Goal: Browse casually: Explore the website without a specific task or goal

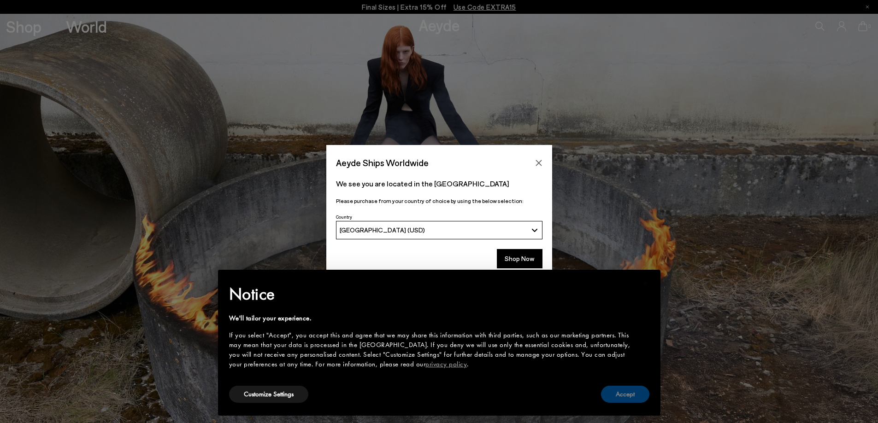
click at [621, 398] on button "Accept" at bounding box center [625, 394] width 48 height 17
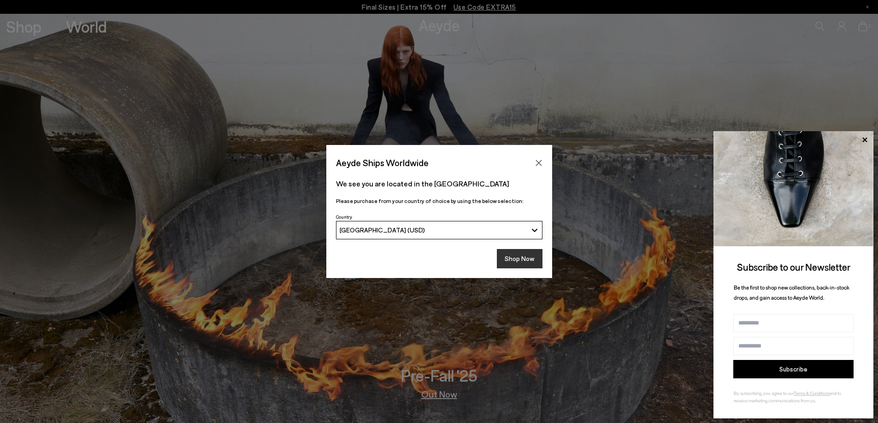
click at [512, 261] on button "Shop Now" at bounding box center [520, 258] width 46 height 19
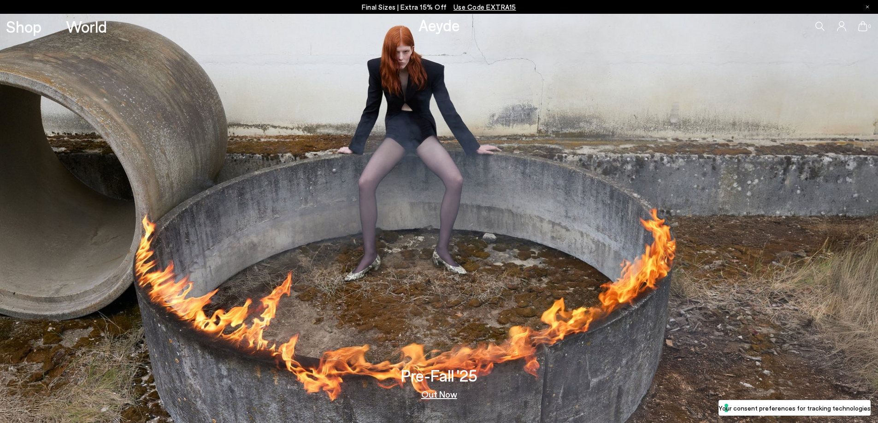
click at [439, 395] on link "Out Now" at bounding box center [439, 394] width 36 height 9
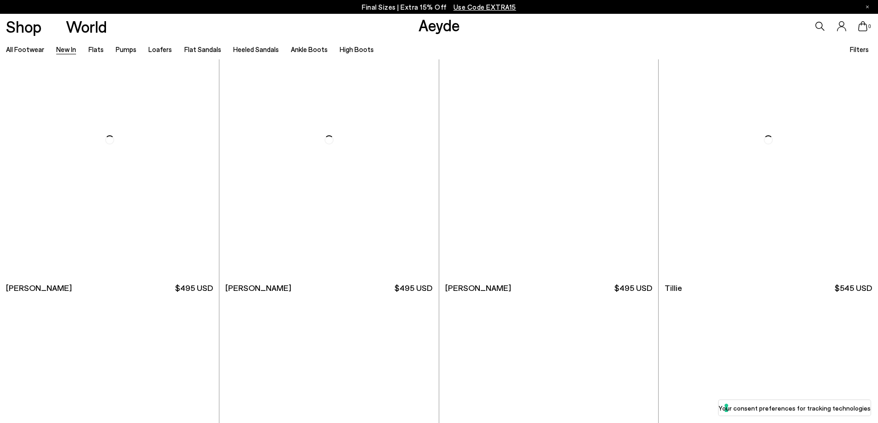
scroll to position [2303, 0]
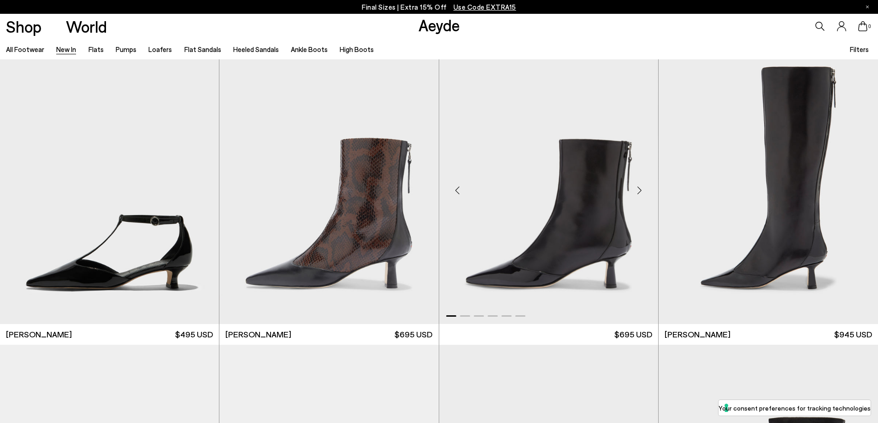
scroll to position [2672, 0]
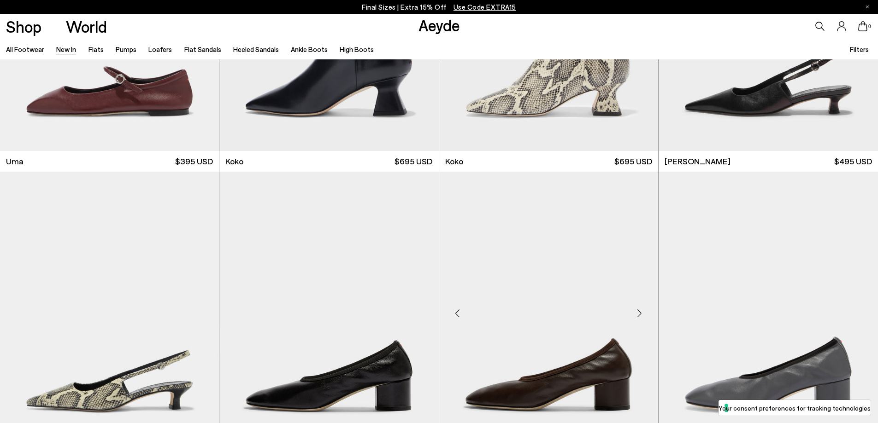
scroll to position [5897, 0]
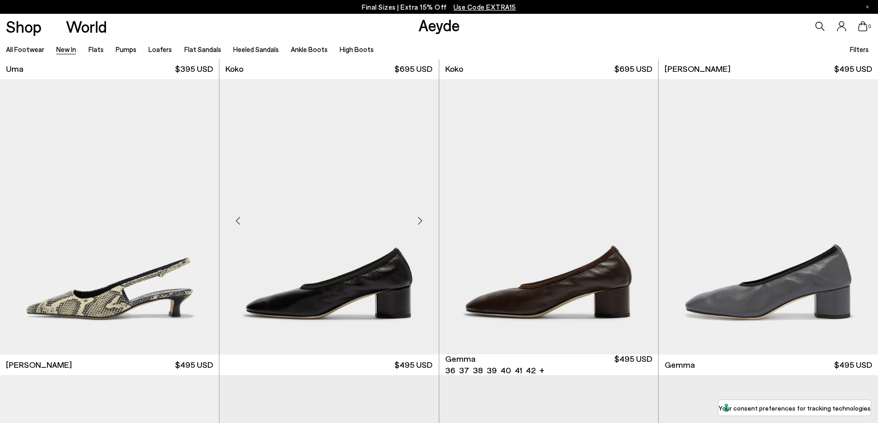
click at [355, 296] on img at bounding box center [328, 216] width 219 height 275
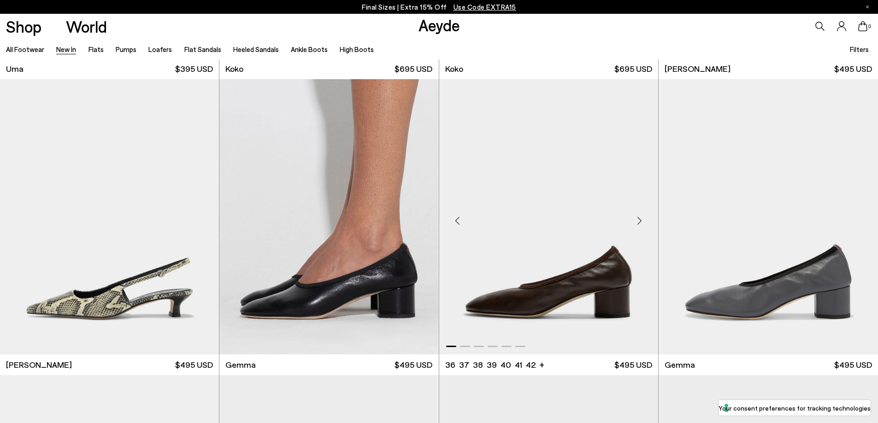
click at [531, 293] on img "1 / 6" at bounding box center [548, 216] width 219 height 275
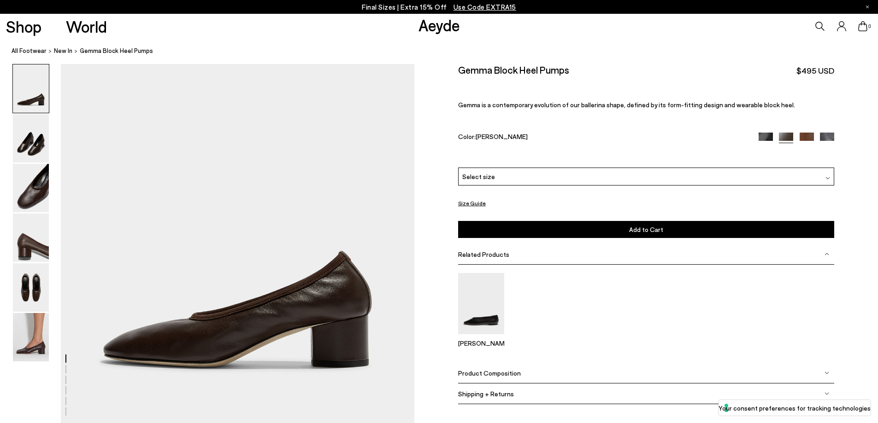
scroll to position [184, 0]
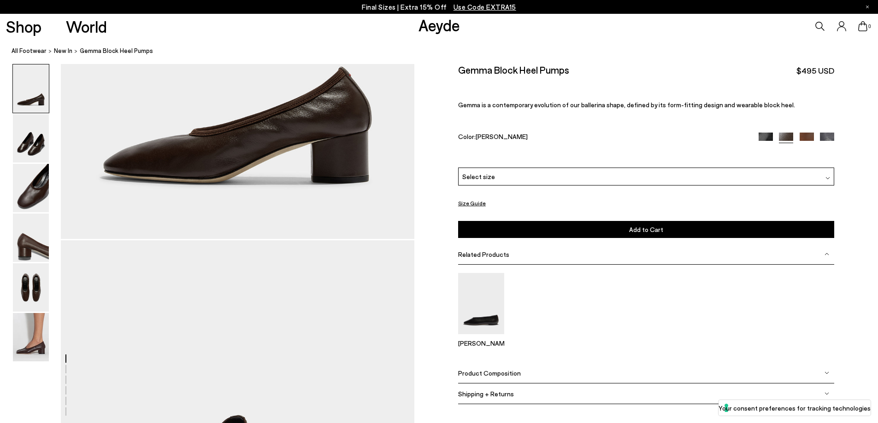
click at [833, 135] on div "Size Guide Shoes Belt Our shoes come in European sizing. The easiest way to mea…" at bounding box center [645, 240] width 463 height 353
click at [827, 136] on img at bounding box center [827, 140] width 14 height 14
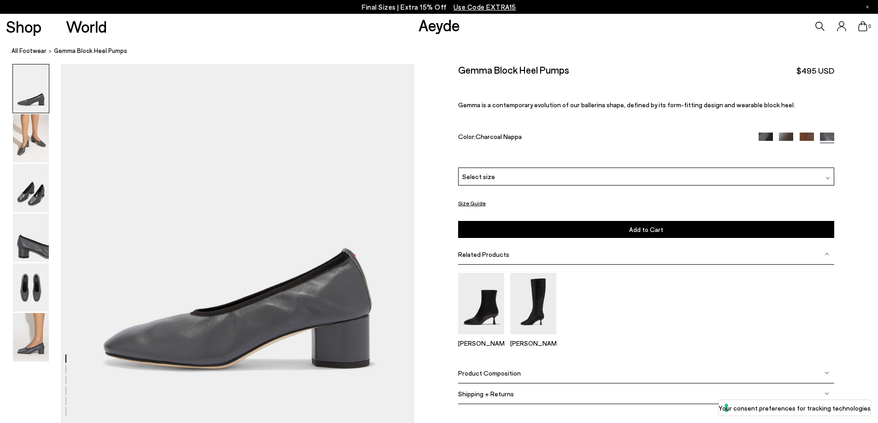
click at [764, 140] on img at bounding box center [765, 140] width 14 height 14
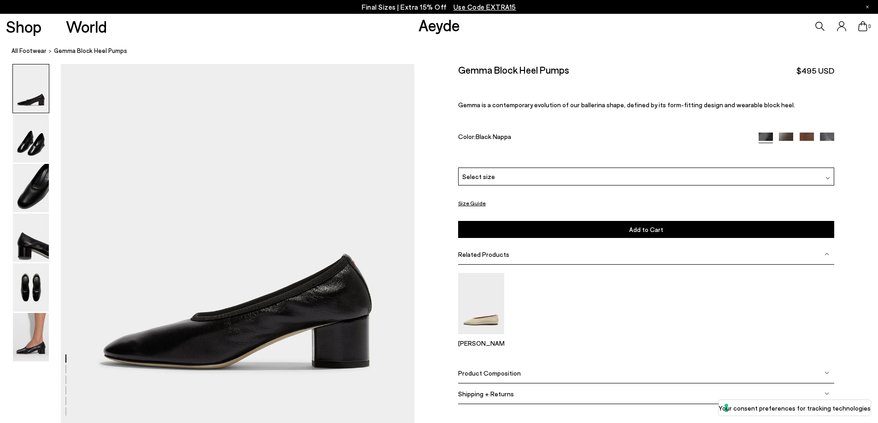
click at [784, 137] on img at bounding box center [786, 140] width 14 height 14
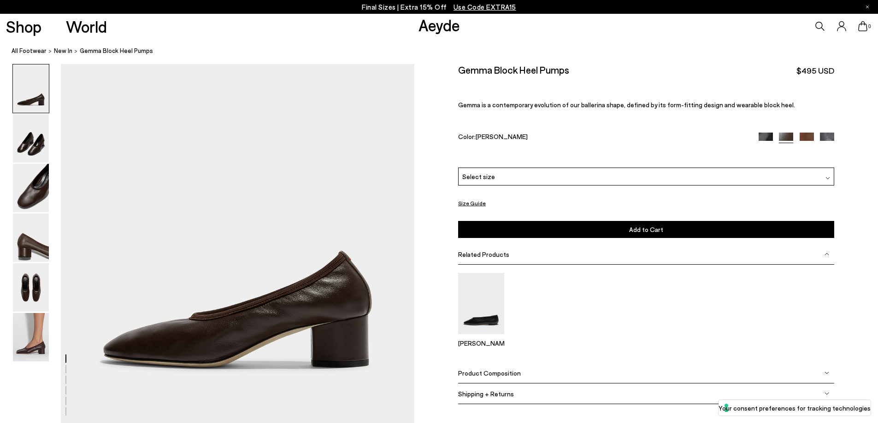
scroll to position [184, 0]
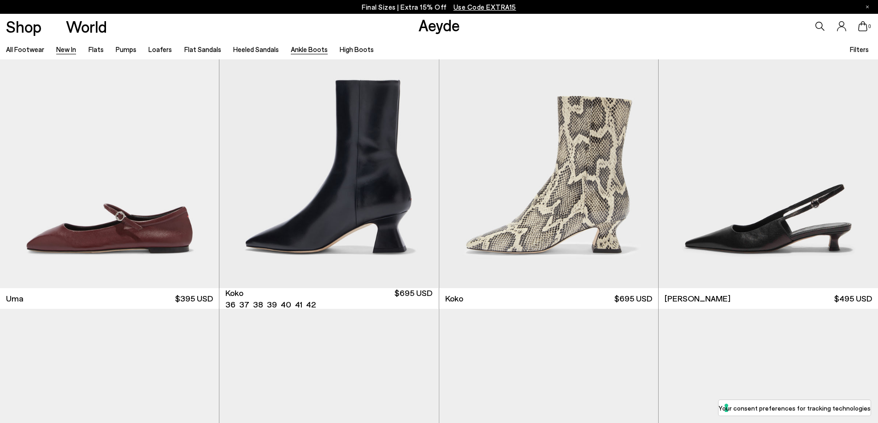
scroll to position [5897, 0]
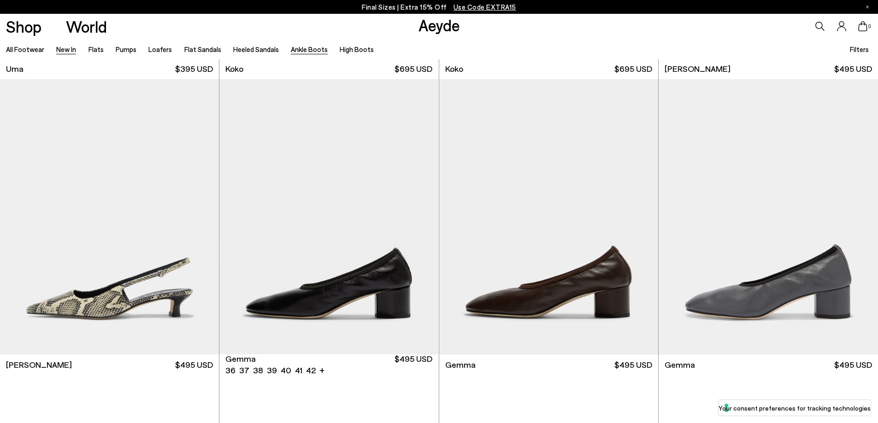
click at [299, 51] on link "Ankle Boots" at bounding box center [309, 49] width 37 height 8
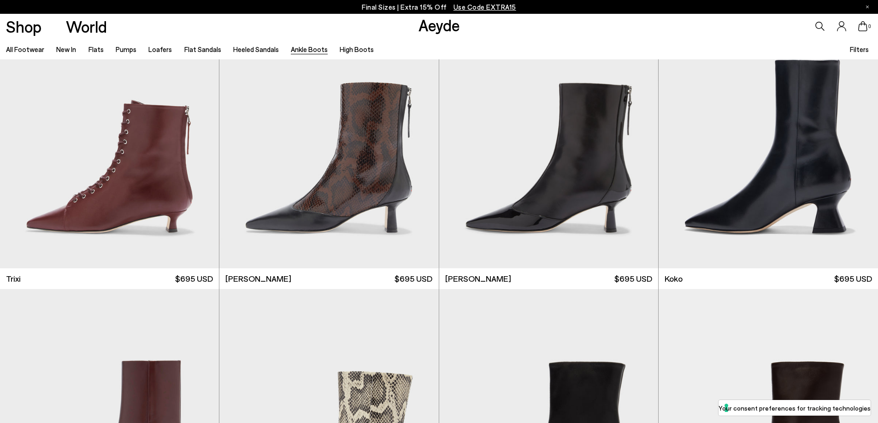
scroll to position [507, 0]
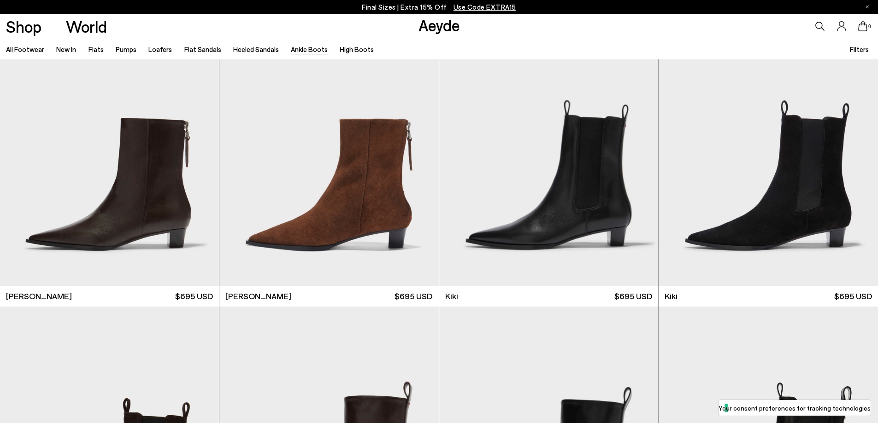
scroll to position [1113, 0]
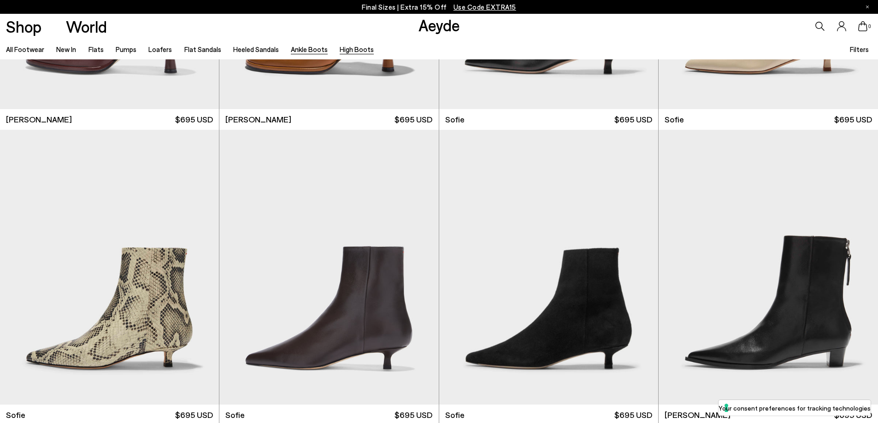
click at [344, 50] on link "High Boots" at bounding box center [357, 49] width 34 height 8
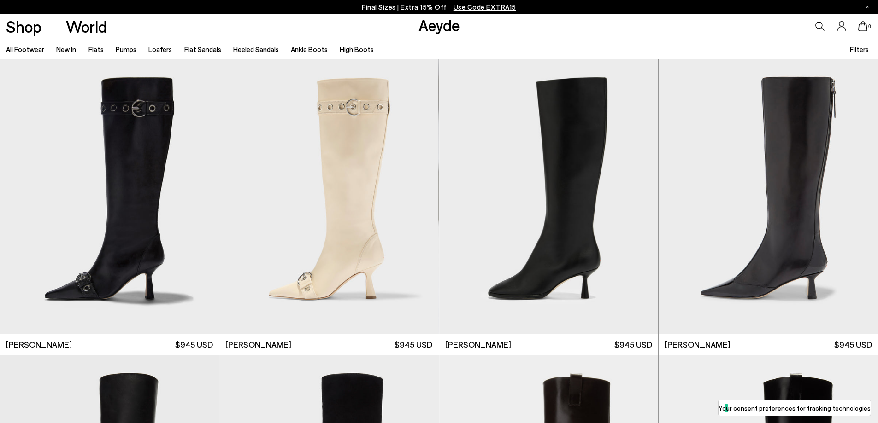
click at [95, 47] on link "Flats" at bounding box center [95, 49] width 15 height 8
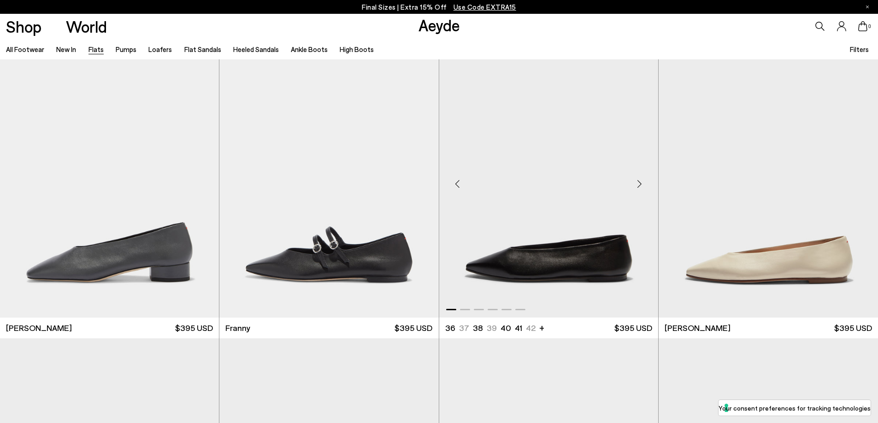
scroll to position [2948, 0]
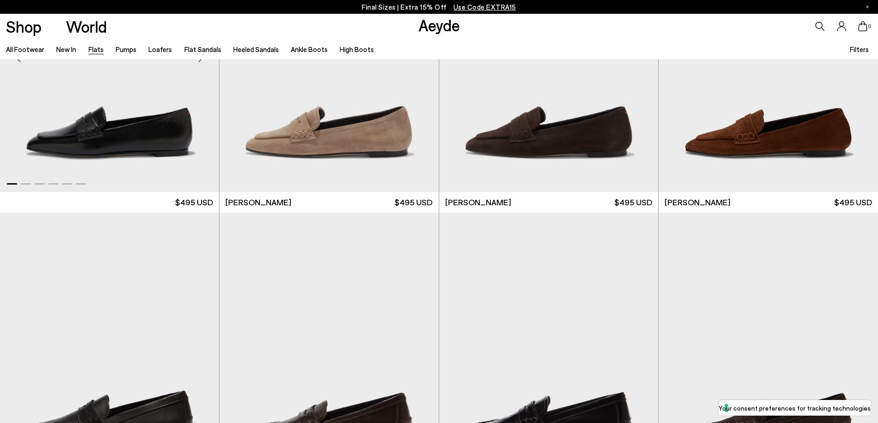
scroll to position [5758, 0]
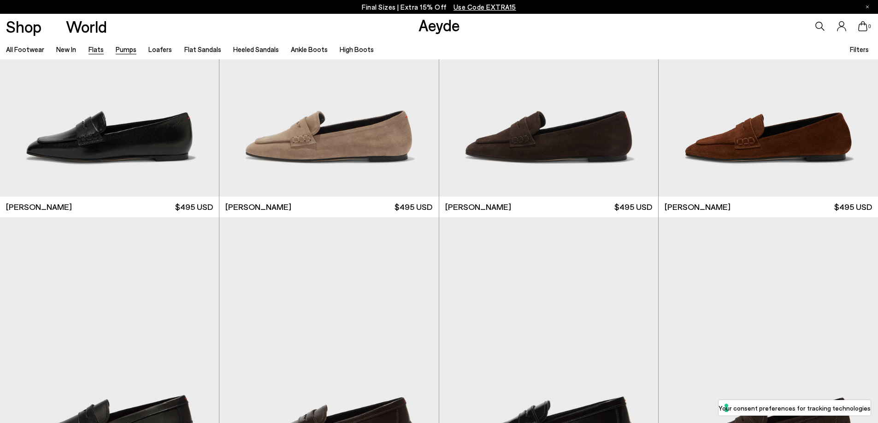
click at [122, 50] on link "Pumps" at bounding box center [126, 49] width 21 height 8
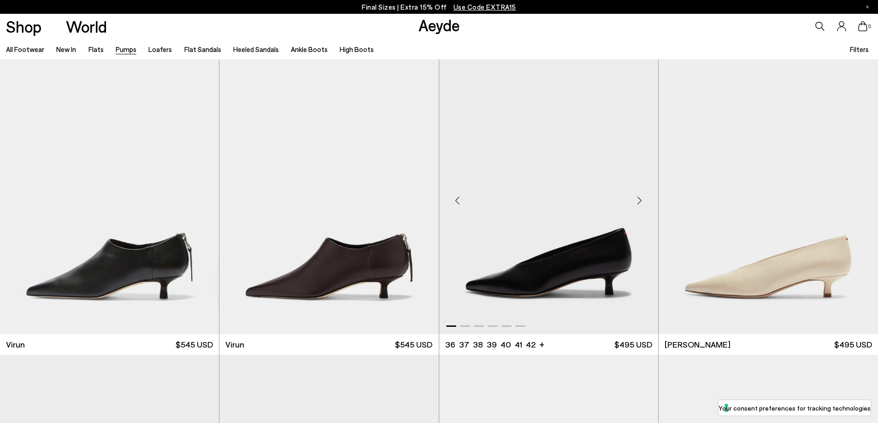
scroll to position [276, 0]
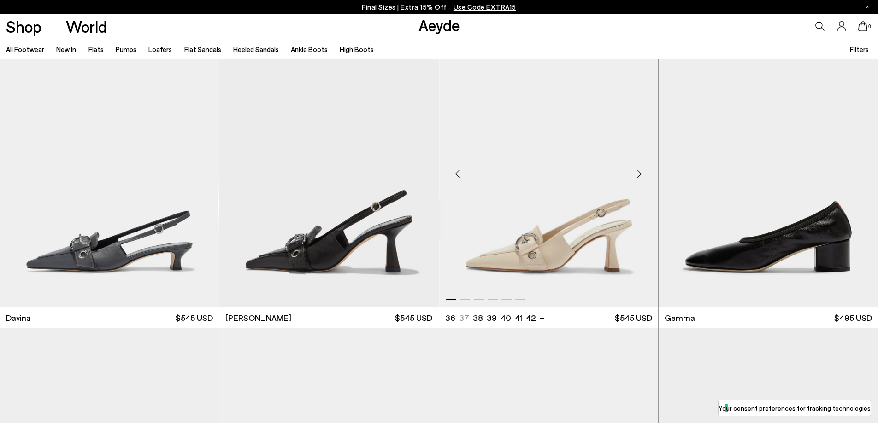
scroll to position [2396, 0]
